Goal: Feedback & Contribution: Contribute content

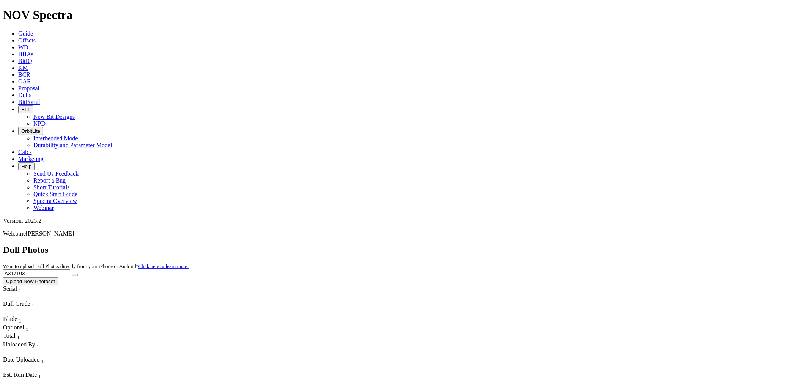
click at [58, 277] on button "Upload New Photoset" at bounding box center [30, 281] width 55 height 8
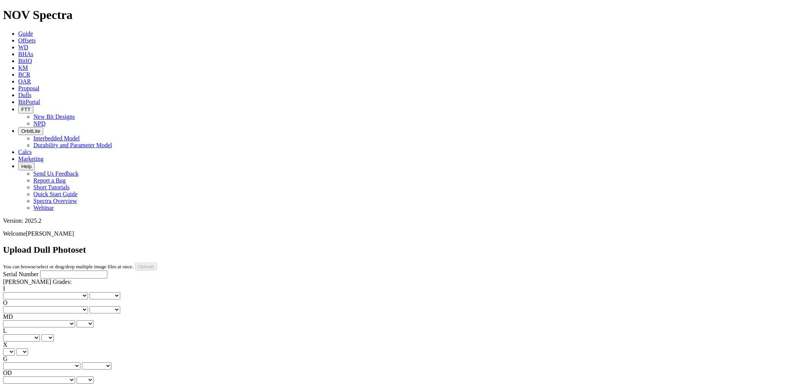
click at [39, 270] on div "Serial Number" at bounding box center [404, 274] width 802 height 8
click at [40, 270] on input "Serial Number" at bounding box center [73, 274] width 67 height 8
type input "A317383"
click at [33, 292] on select "No lost, worn or damaged cutters 0 1 2 3 4 5 6 7 8 No diamond table left on any…" at bounding box center [45, 295] width 85 height 7
select select "number:8"
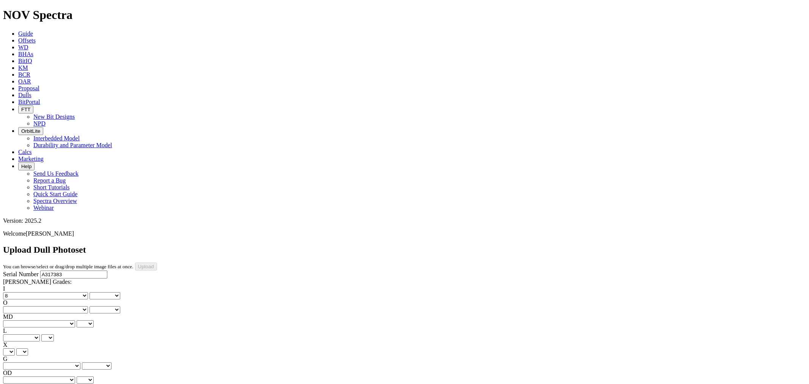
click at [15, 292] on select "No lost, worn or damaged cutters 0 1 2 3 4 5 6 7 8 No diamond table left on any…" at bounding box center [45, 295] width 85 height 7
select select "number:8"
click at [76, 306] on select "No lost, worn or damaged cutters 0 1 2 3 4 5 6 7 8 No diamond table left on any…" at bounding box center [45, 309] width 85 height 7
select select "number:8"
click at [53, 306] on select "No lost, worn or damaged cutters 0 1 2 3 4 5 6 7 8 No diamond table left on any…" at bounding box center [45, 309] width 85 height 7
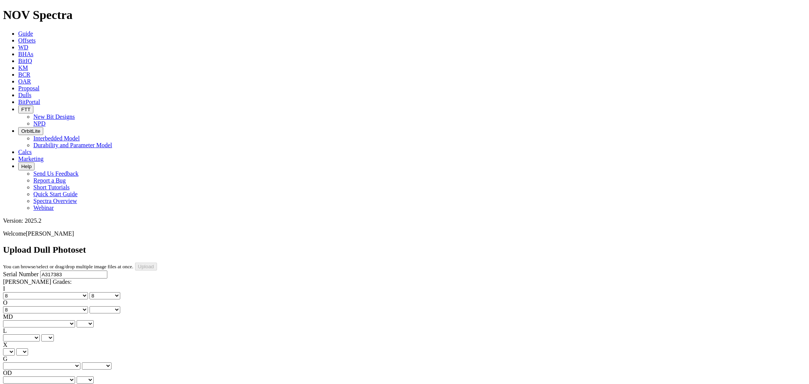
select select "number:8"
click at [36, 320] on select "BF - Bond Failure BT - Broken Teeth/Cutters BU - Balled Up Bit CR - Cored CT - …" at bounding box center [39, 323] width 72 height 7
select select "string:CR"
click at [15, 320] on select "BF - Bond Failure BT - Broken Teeth/Cutters BU - Balled Up Bit CR - Cored CT - …" at bounding box center [39, 323] width 72 height 7
select select "string:CR"
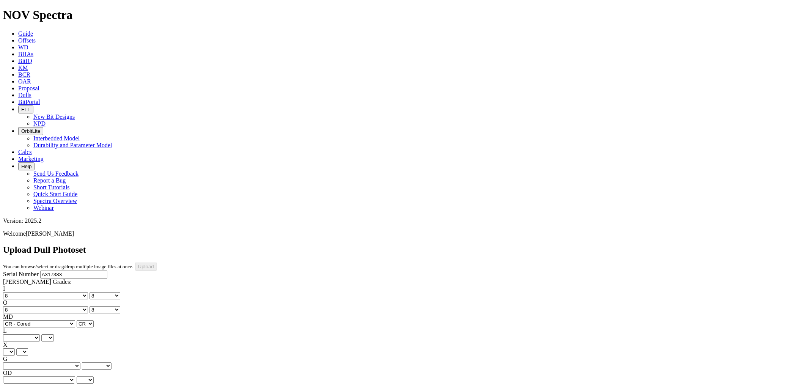
click at [61, 327] on div "L A - All C - Cone G - Gauge N - Nose S - Shoulder T - Taper A C G N S T" at bounding box center [404, 334] width 802 height 14
click at [40, 334] on select "A - All C - Cone G - Gauge N - Nose S - Shoulder T - Taper" at bounding box center [21, 337] width 37 height 7
select select "string:C"
click at [40, 334] on select "A - All C - Cone G - Gauge N - Nose S - Shoulder T - Taper" at bounding box center [21, 337] width 37 height 7
select select "string:C"
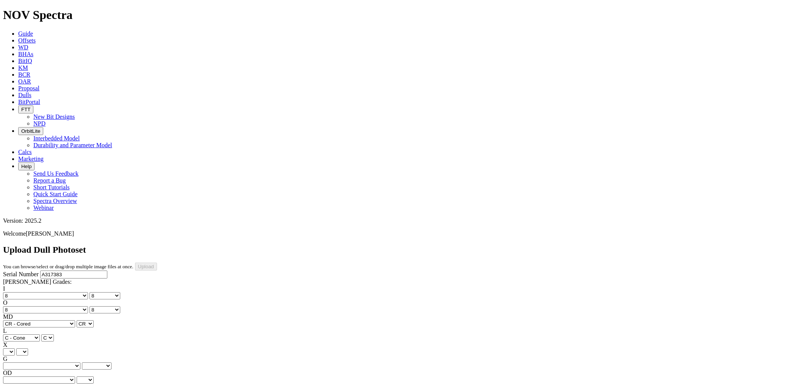
click at [15, 348] on select "X" at bounding box center [9, 351] width 12 height 7
select select "string:X"
click at [15, 348] on select "X" at bounding box center [9, 351] width 12 height 7
select select "string:X"
click at [71, 362] on select "Unknown I - In Gauge 1 - 1/16 in Undergauge" 2 - 2/16 in Undergauge = ⅛ in" 8 -…" at bounding box center [41, 365] width 77 height 7
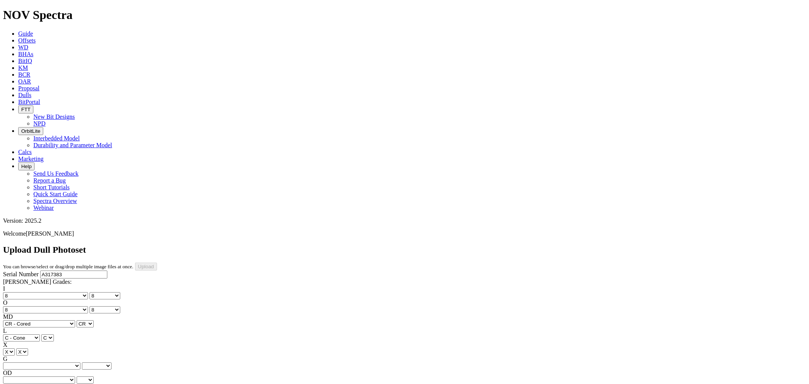
select select "string:2"
click at [53, 362] on select "Unknown I - In Gauge 1 - 1/16 in Undergauge" 2 - 2/16 in Undergauge = ⅛ in" 8 -…" at bounding box center [41, 365] width 77 height 7
select select "string:2"
click at [37, 376] on select "BF - Bond Failure BT - Broken Teeth/Cutters BU - Balled Up Bit CR - Cored CT - …" at bounding box center [39, 379] width 72 height 7
select select "string:RO"
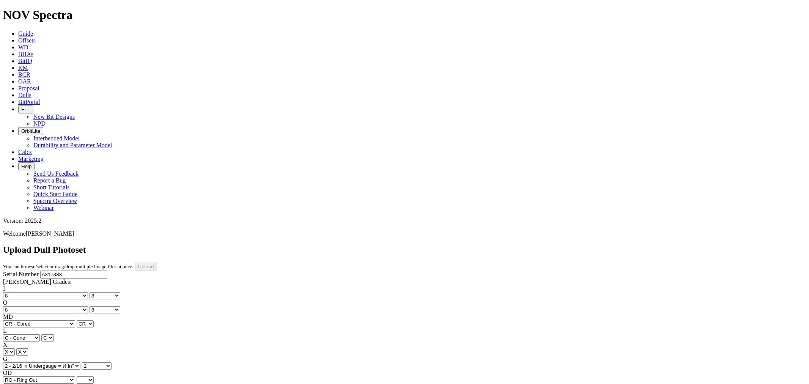
click at [15, 376] on select "BF - Bond Failure BT - Broken Teeth/Cutters BU - Balled Up Bit CR - Cored CT - …" at bounding box center [39, 379] width 72 height 7
select select "string:RO"
select select "string:_"
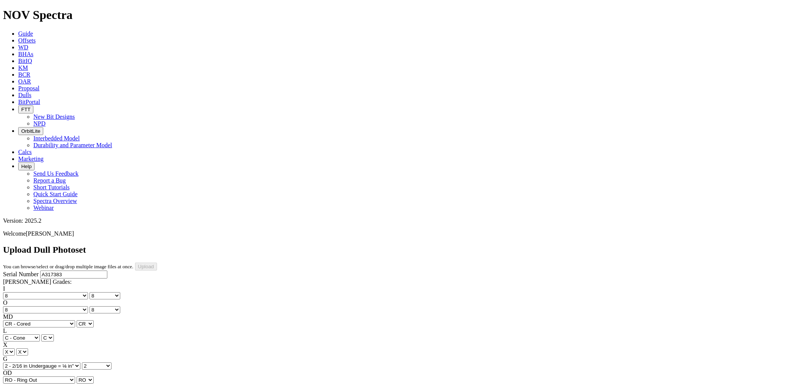
select select "string:_"
